Goal: Task Accomplishment & Management: Use online tool/utility

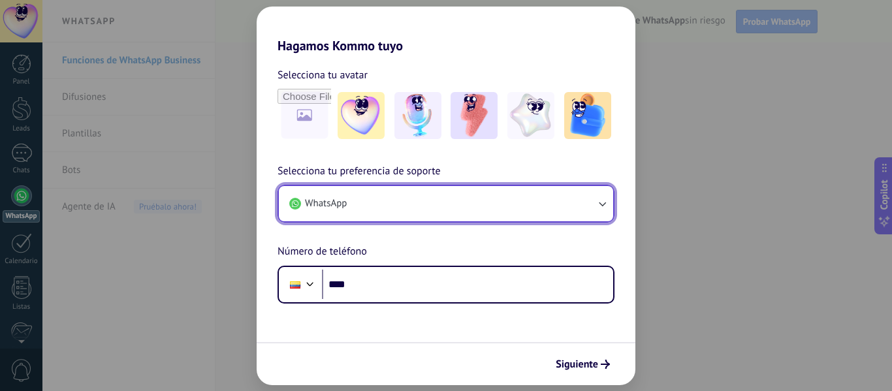
click at [412, 188] on button "WhatsApp" at bounding box center [446, 203] width 334 height 35
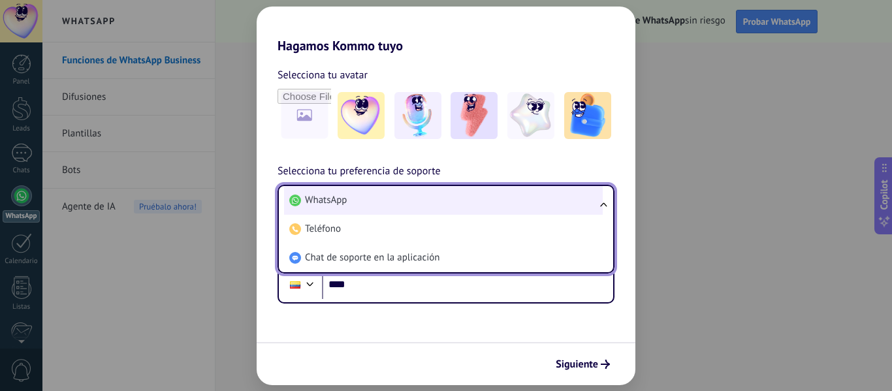
click at [374, 201] on li "WhatsApp" at bounding box center [443, 200] width 319 height 29
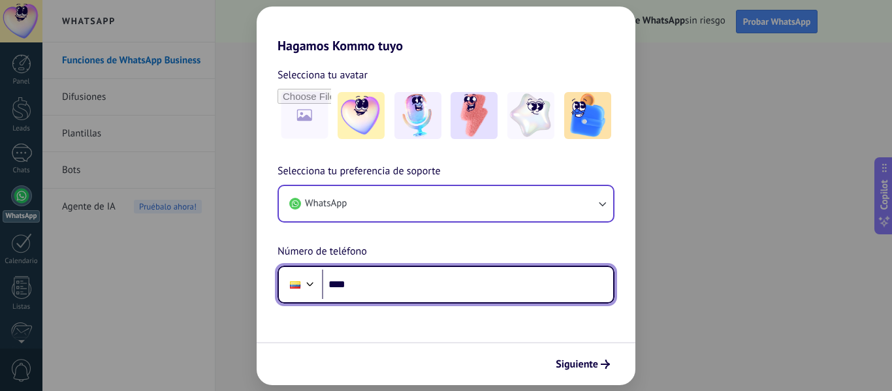
click at [361, 287] on input "****" at bounding box center [467, 285] width 291 height 30
type input "**********"
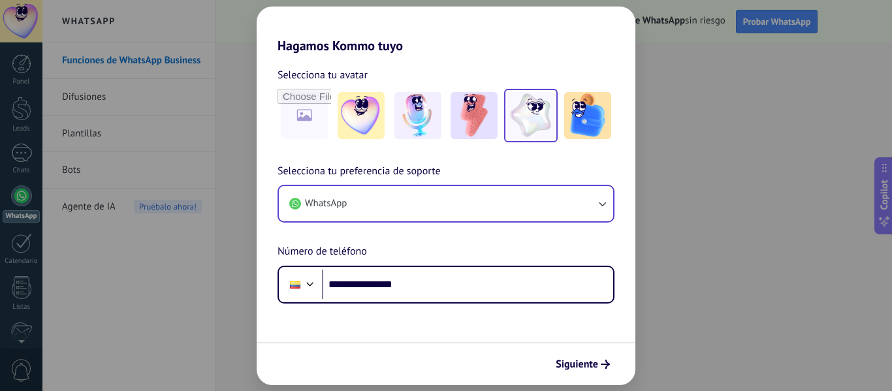
click at [526, 125] on img at bounding box center [531, 115] width 47 height 47
click at [591, 360] on span "Siguiente" at bounding box center [577, 364] width 42 height 9
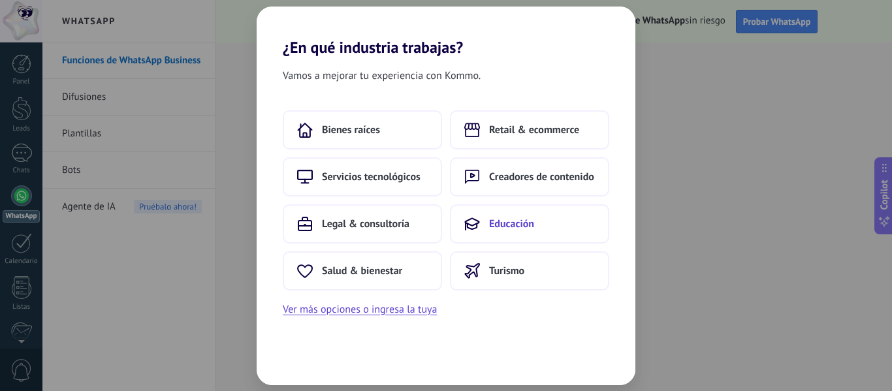
click at [515, 228] on span "Educación" at bounding box center [511, 224] width 45 height 13
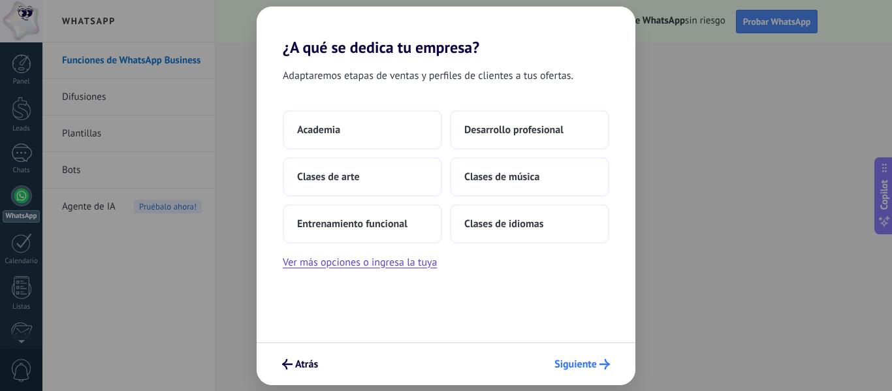
click at [577, 365] on span "Siguiente" at bounding box center [576, 364] width 42 height 9
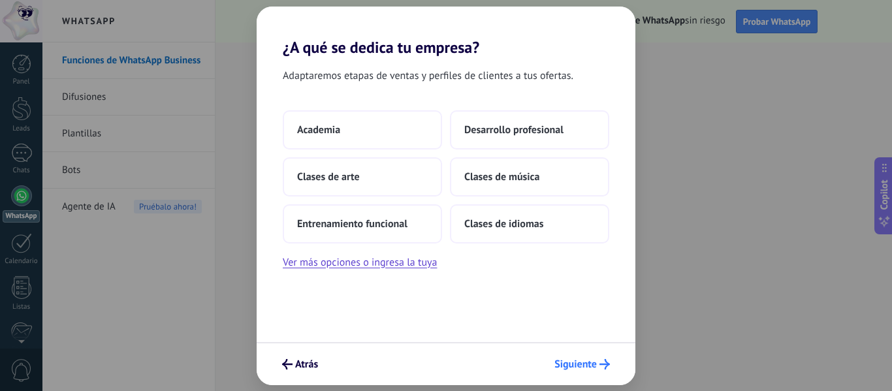
click at [577, 365] on span "Siguiente" at bounding box center [576, 364] width 42 height 9
click at [597, 368] on span "Siguiente" at bounding box center [583, 364] width 56 height 10
click at [528, 227] on span "Clases de idiomas" at bounding box center [503, 224] width 79 height 13
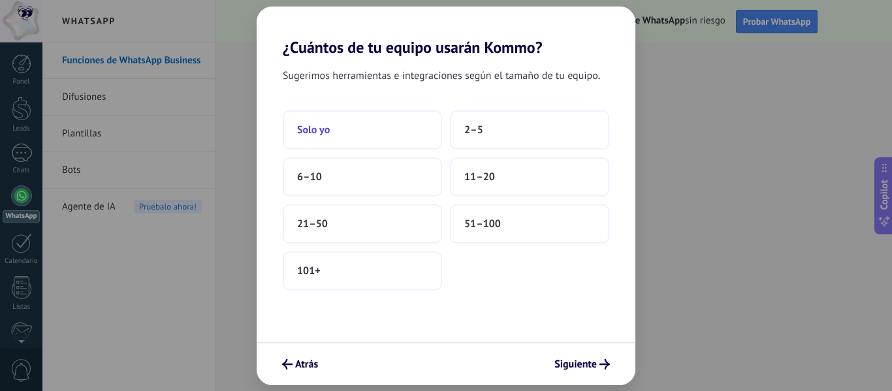
click at [374, 139] on button "Solo yo" at bounding box center [362, 129] width 159 height 39
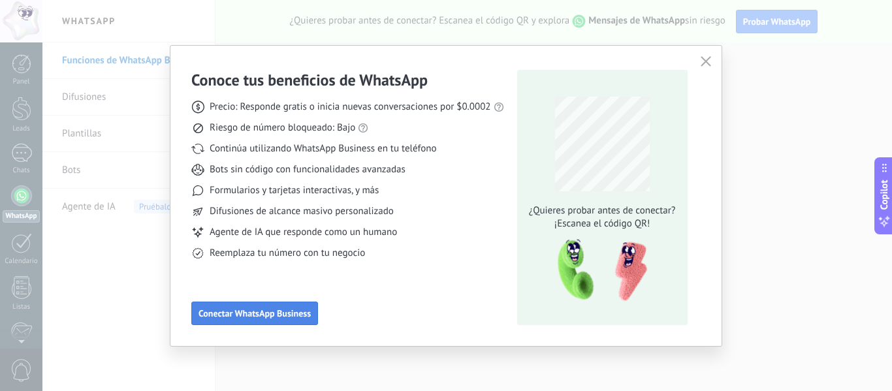
click at [290, 314] on span "Conectar WhatsApp Business" at bounding box center [255, 313] width 112 height 9
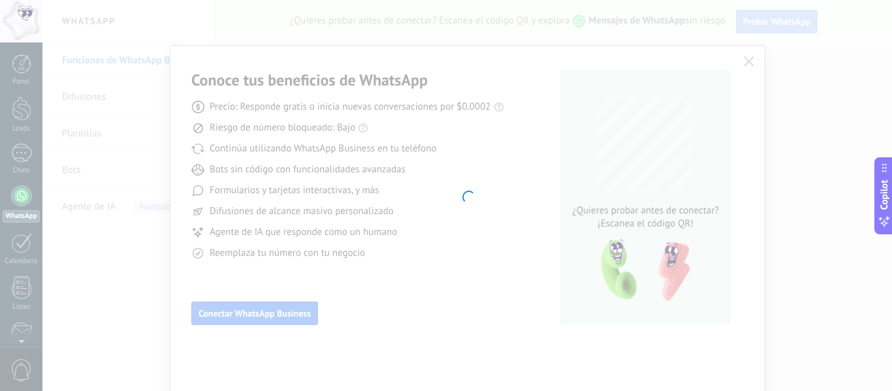
click at [751, 62] on div at bounding box center [467, 195] width 850 height 391
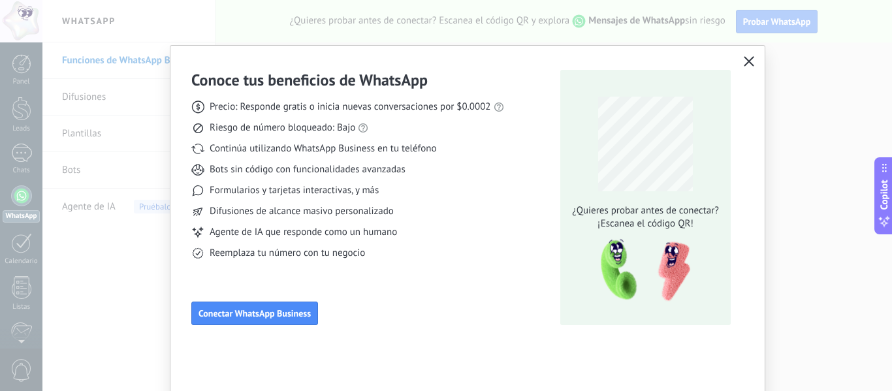
click at [749, 60] on use "button" at bounding box center [750, 61] width 10 height 10
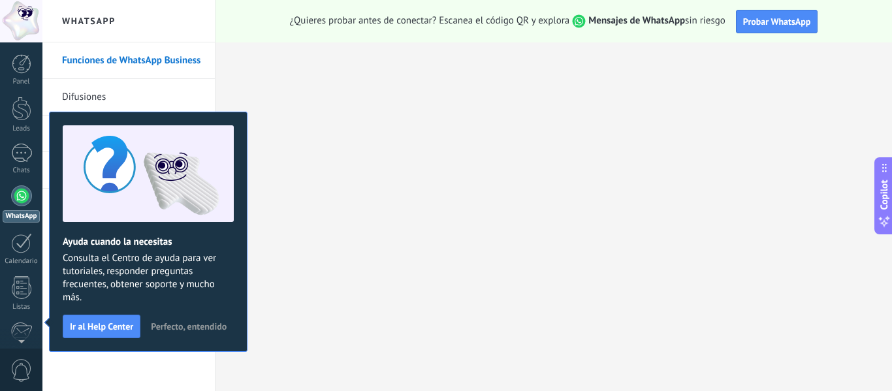
click at [625, 29] on div "¿Quieres probar antes de conectar? Escanea el código QR y explora Mensajes de W…" at bounding box center [554, 21] width 677 height 42
click at [127, 322] on span "Ir al Help Center" at bounding box center [101, 326] width 63 height 9
